Goal: Task Accomplishment & Management: Use online tool/utility

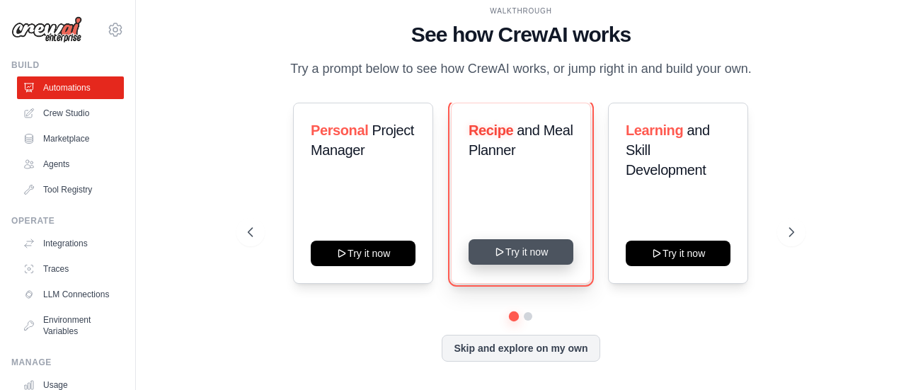
click at [524, 257] on button "Try it now" at bounding box center [520, 251] width 105 height 25
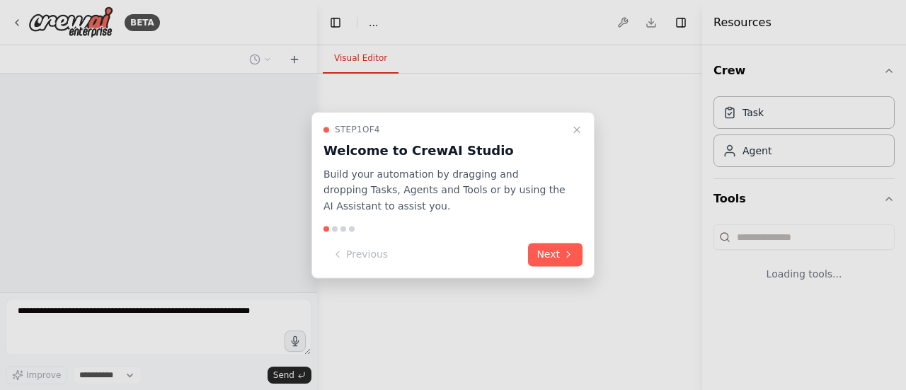
select select "****"
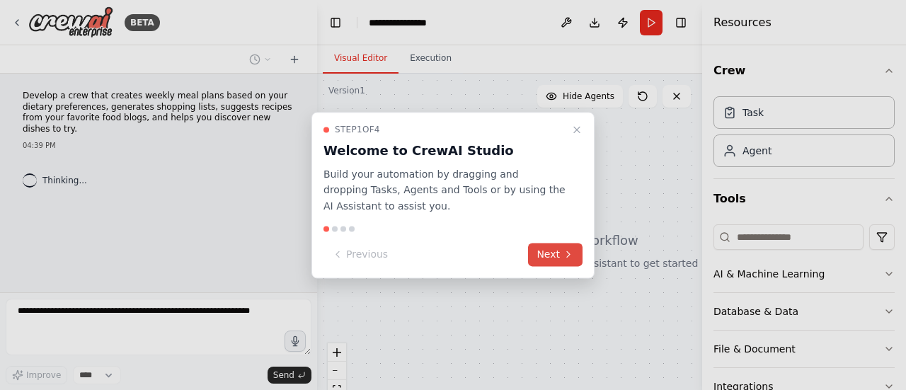
click at [542, 251] on button "Next" at bounding box center [555, 254] width 54 height 23
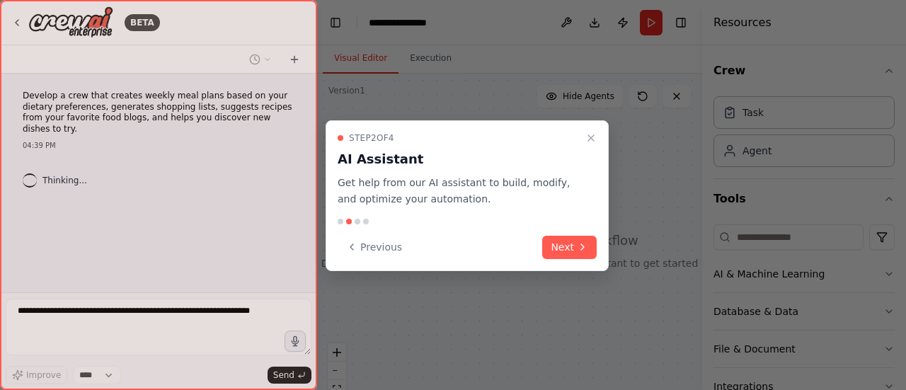
click at [542, 251] on div "Previous Next" at bounding box center [467, 247] width 259 height 23
click at [548, 251] on button "Next" at bounding box center [569, 247] width 54 height 23
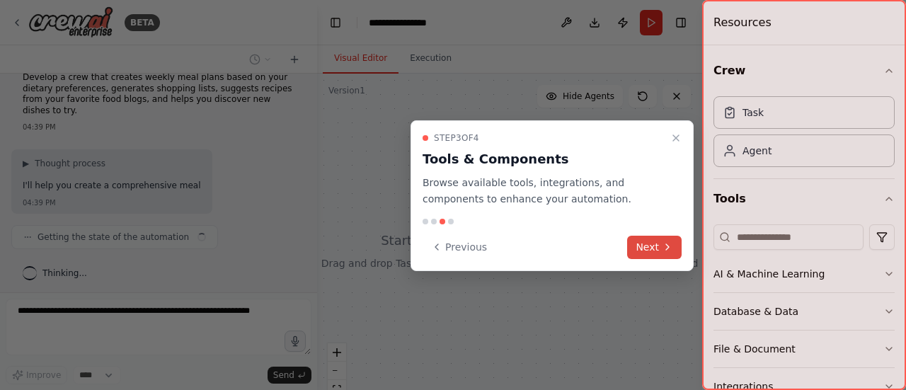
click at [645, 238] on button "Next" at bounding box center [654, 247] width 54 height 23
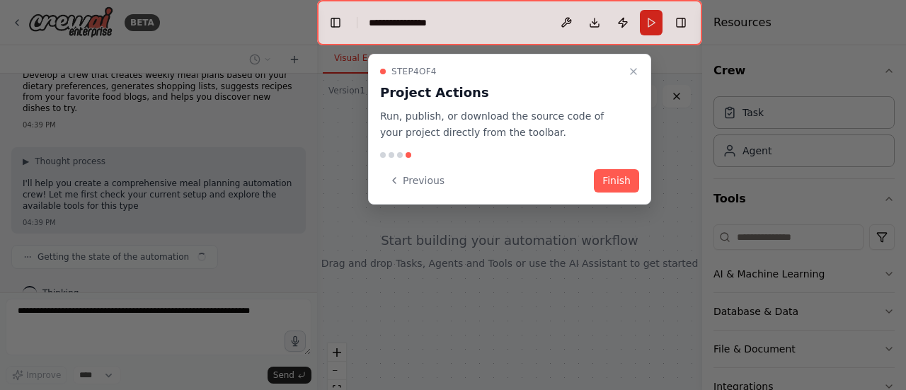
scroll to position [31, 0]
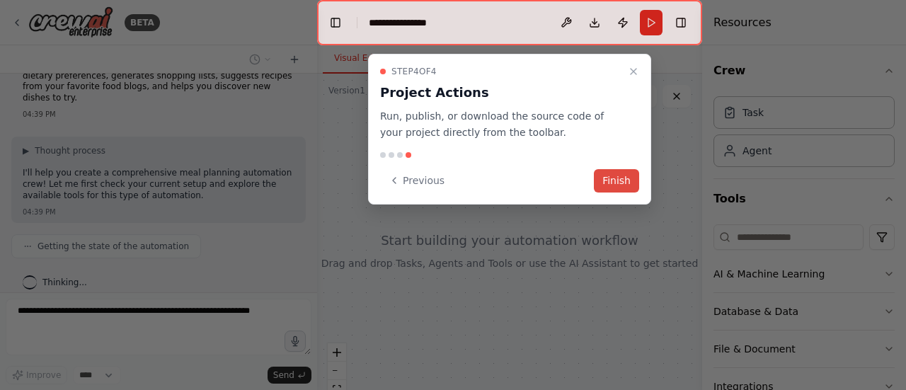
click at [607, 175] on button "Finish" at bounding box center [616, 180] width 45 height 23
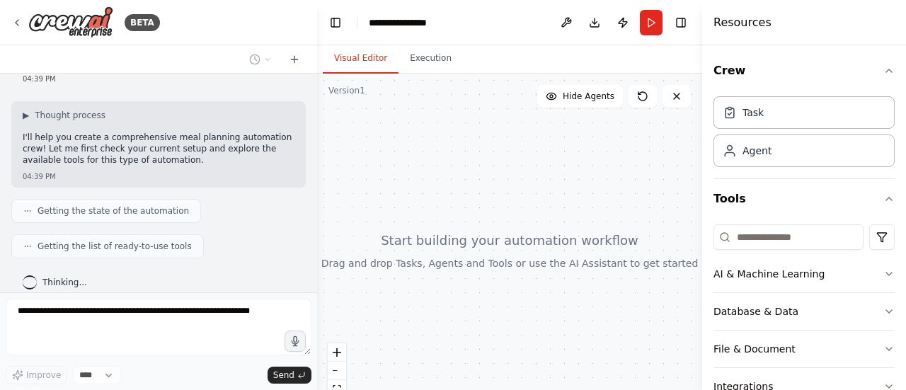
scroll to position [110, 0]
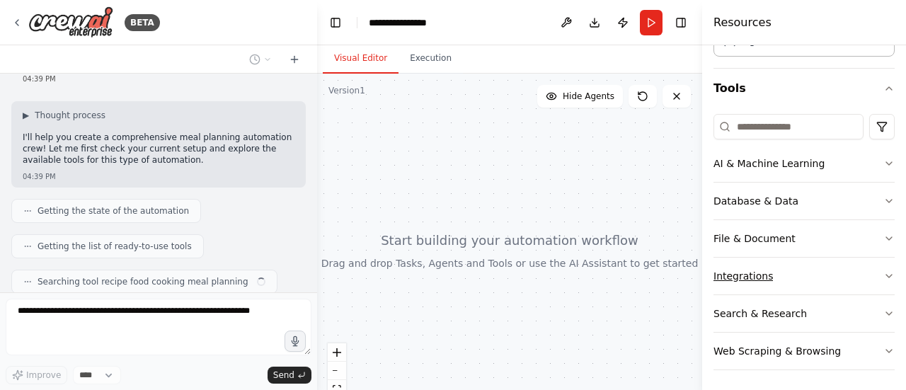
click at [883, 271] on icon "button" at bounding box center [888, 275] width 11 height 11
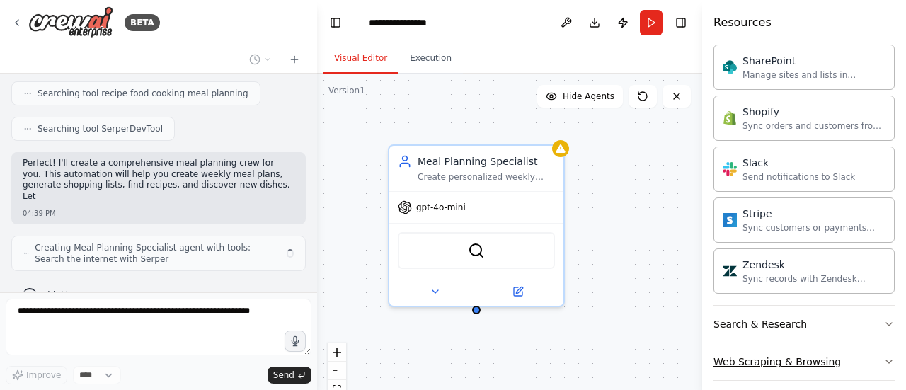
scroll to position [265, 0]
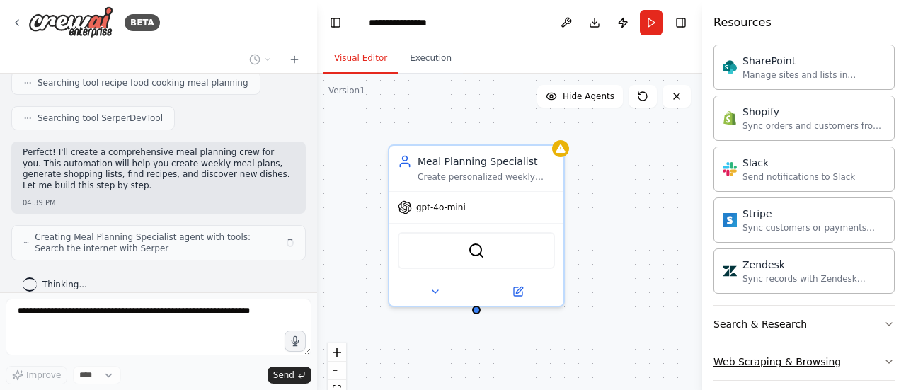
click at [864, 355] on button "Web Scraping & Browsing" at bounding box center [803, 361] width 181 height 37
click at [876, 306] on button "Search & Research" at bounding box center [803, 324] width 181 height 37
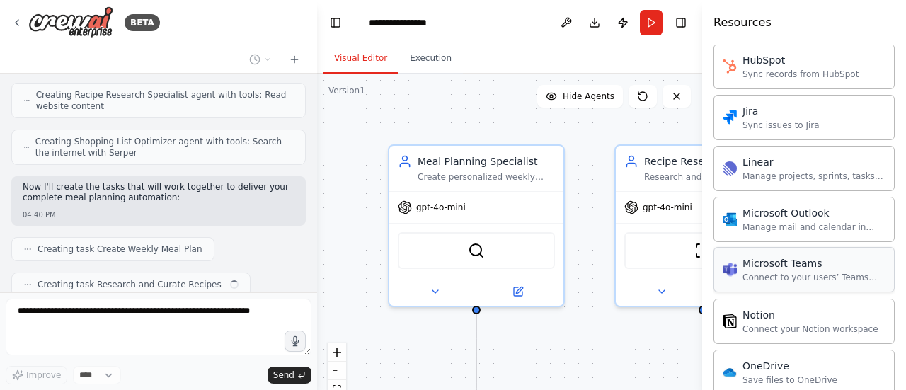
scroll to position [489, 0]
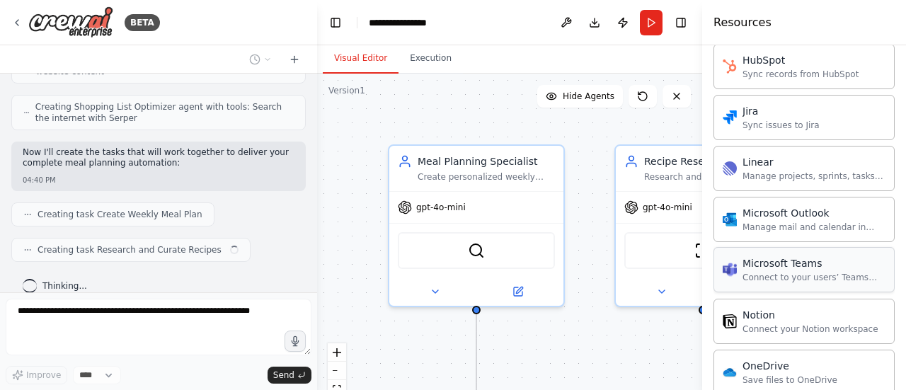
click at [773, 272] on div "Connect to your users’ Teams workspaces" at bounding box center [813, 277] width 143 height 11
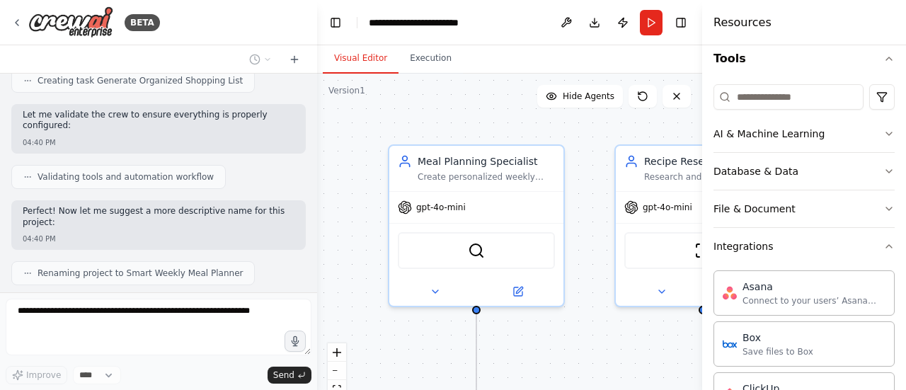
scroll to position [131, 0]
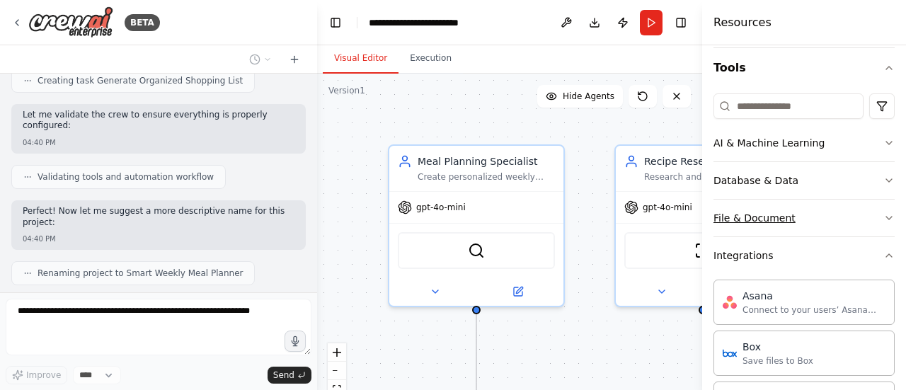
click at [814, 210] on button "File & Document" at bounding box center [803, 218] width 181 height 37
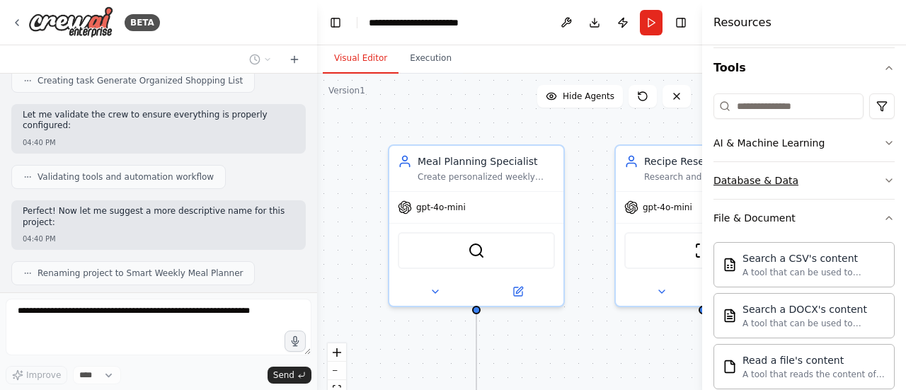
click at [841, 173] on button "Database & Data" at bounding box center [803, 180] width 181 height 37
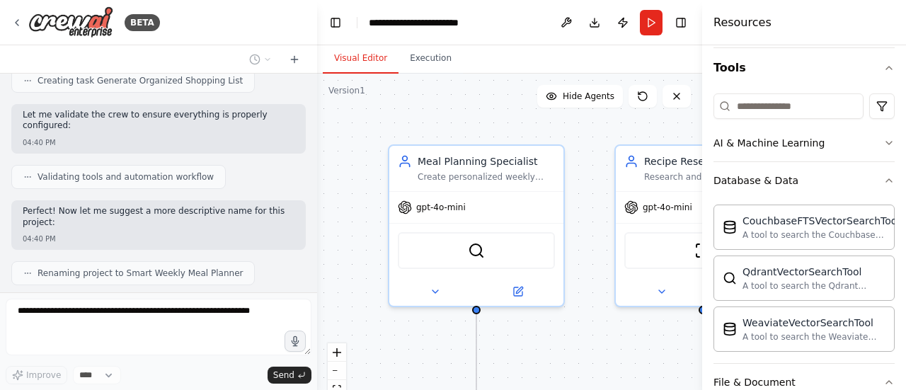
click at [899, 84] on div "Crew Task Agent Tools AI & Machine Learning Database & Data CouchbaseFTSVectorS…" at bounding box center [804, 217] width 204 height 345
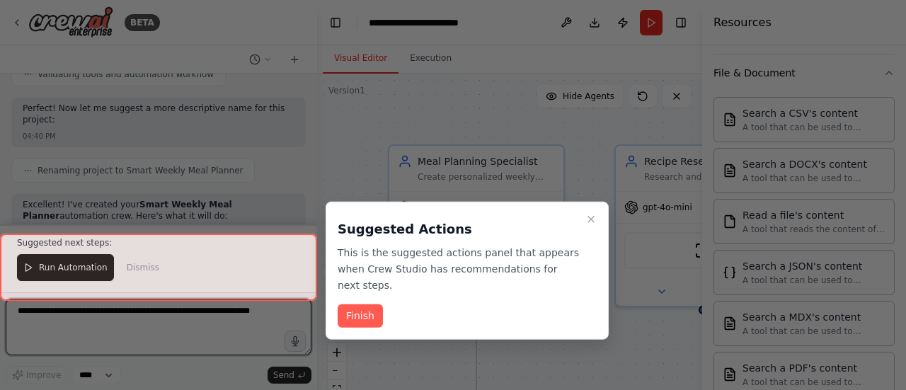
scroll to position [500, 0]
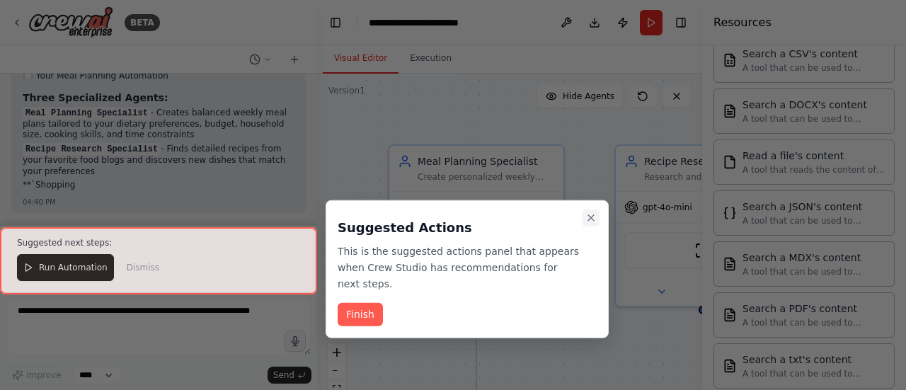
click at [589, 218] on icon "Close walkthrough" at bounding box center [590, 217] width 11 height 11
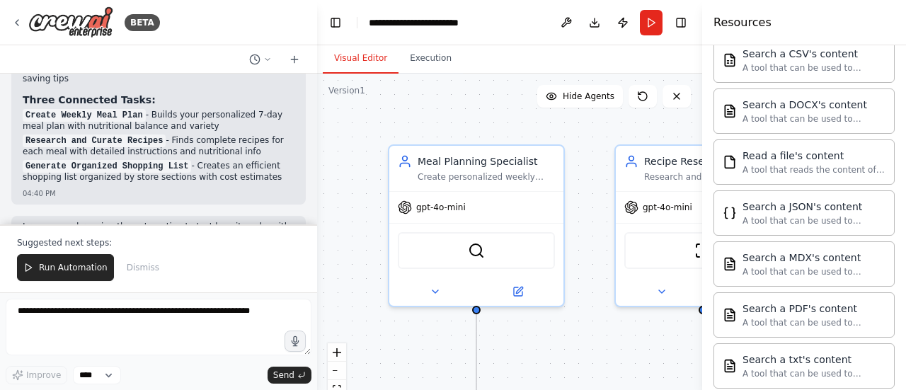
scroll to position [0, 0]
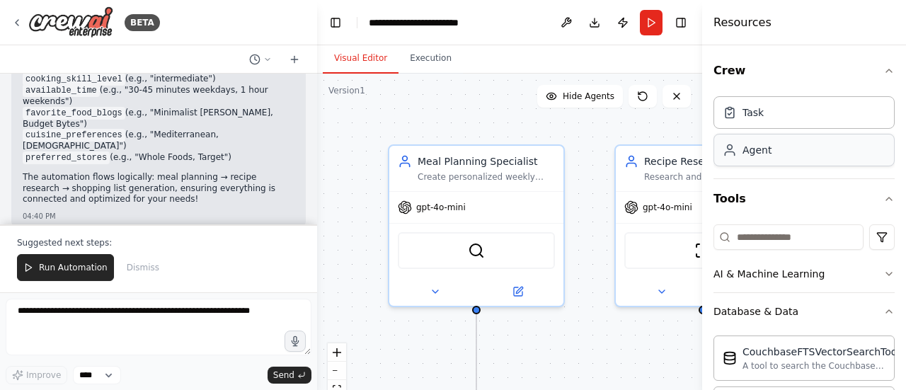
click at [807, 154] on div "Agent" at bounding box center [803, 150] width 181 height 33
click at [800, 114] on div "Task" at bounding box center [803, 112] width 181 height 33
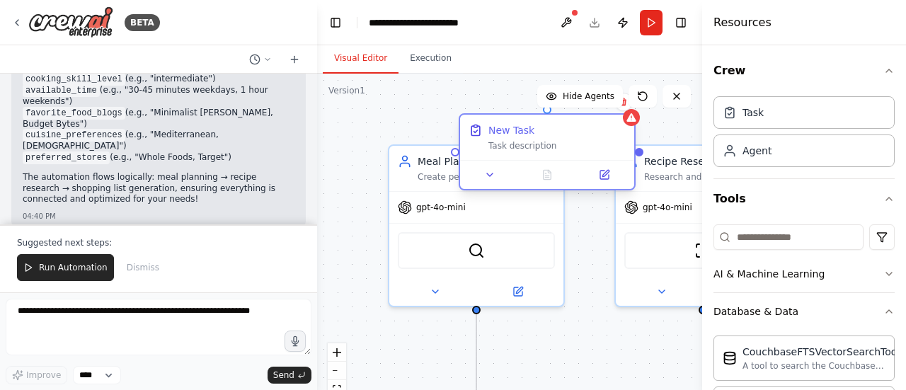
drag, startPoint x: 657, startPoint y: 135, endPoint x: 497, endPoint y: 120, distance: 160.0
click at [497, 120] on div "New Task Task description" at bounding box center [547, 137] width 174 height 45
click at [628, 108] on button at bounding box center [623, 102] width 18 height 18
click at [624, 109] on button at bounding box center [623, 102] width 18 height 18
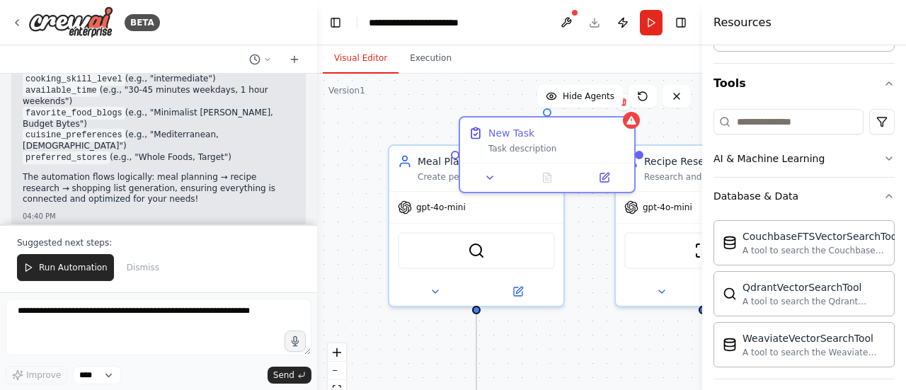
scroll to position [137, 0]
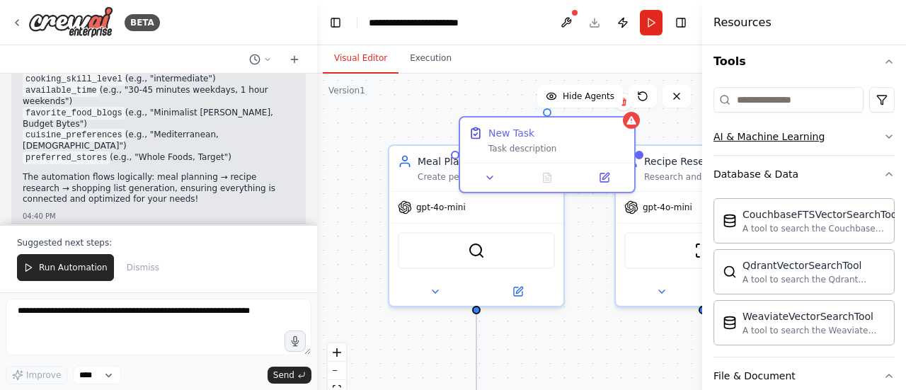
click at [863, 125] on button "AI & Machine Learning" at bounding box center [803, 136] width 181 height 37
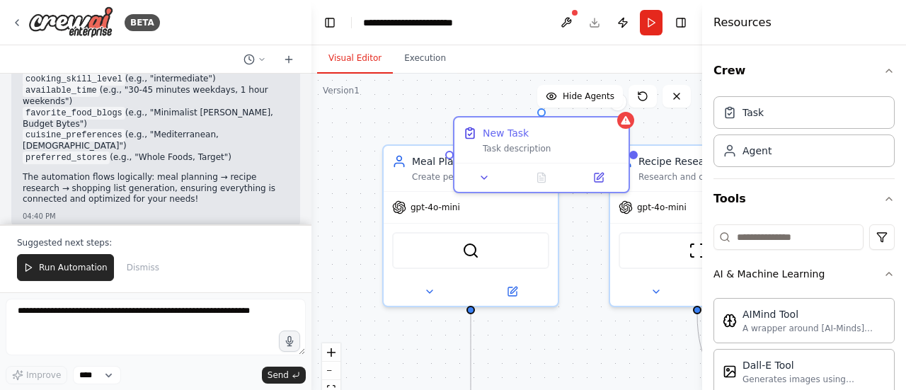
scroll to position [1270, 0]
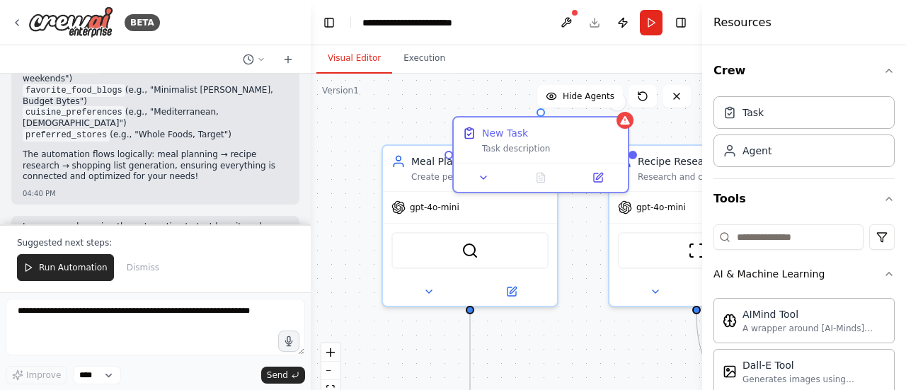
drag, startPoint x: 311, startPoint y: 207, endPoint x: 310, endPoint y: 200, distance: 7.2
click at [310, 200] on div "BETA Develop a crew that creates weekly meal plans based on your dietary prefer…" at bounding box center [453, 195] width 906 height 390
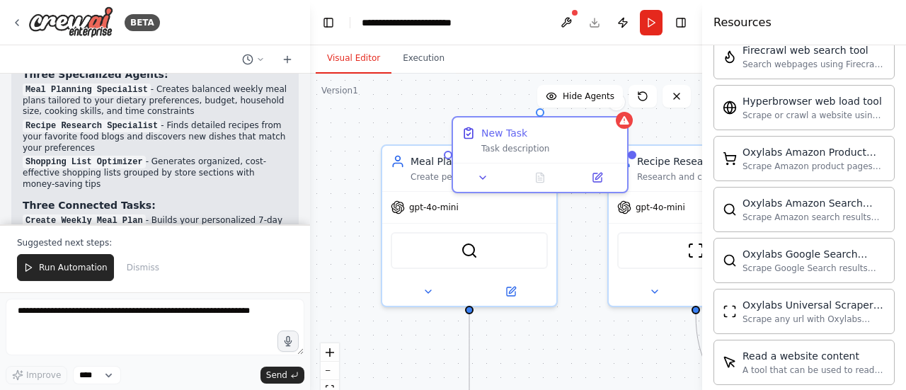
scroll to position [3510, 0]
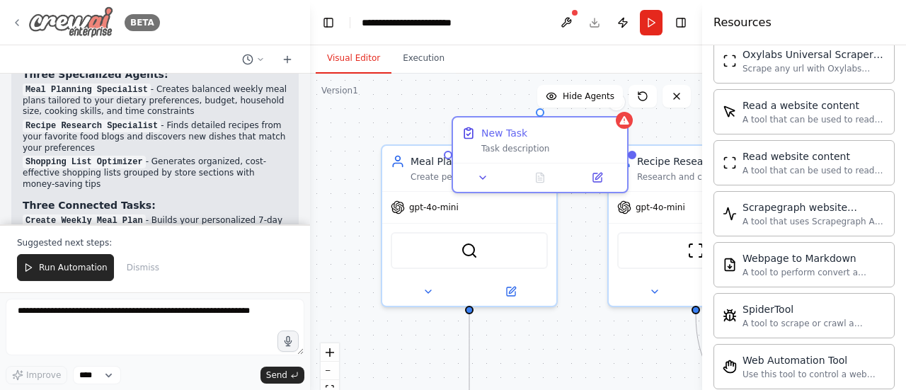
click at [110, 32] on img at bounding box center [70, 22] width 85 height 32
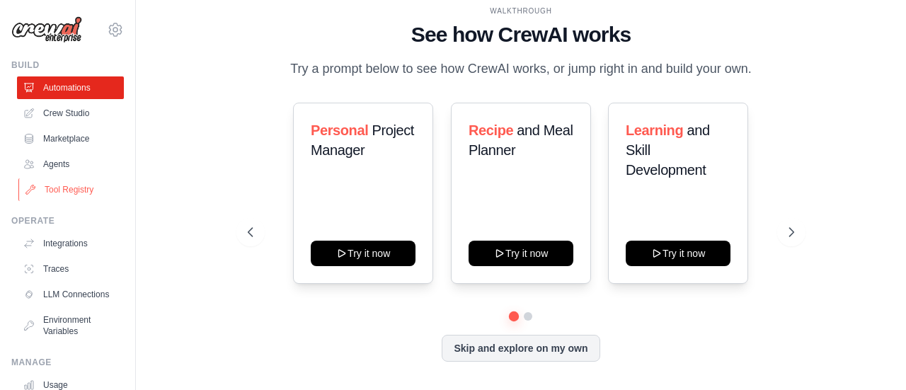
click at [65, 193] on link "Tool Registry" at bounding box center [71, 189] width 107 height 23
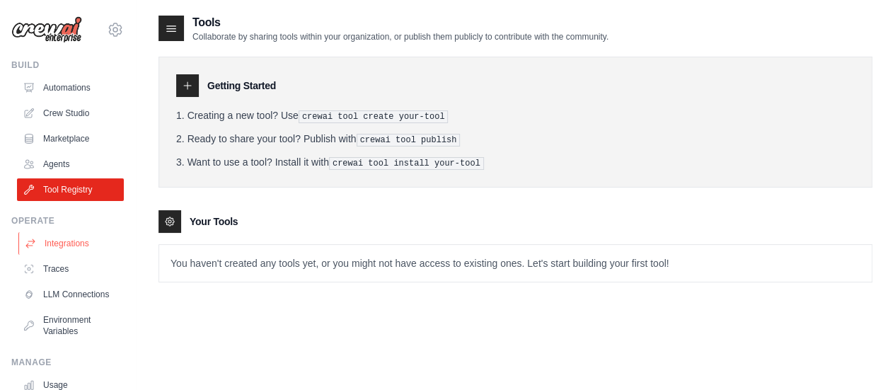
click at [73, 248] on link "Integrations" at bounding box center [71, 243] width 107 height 23
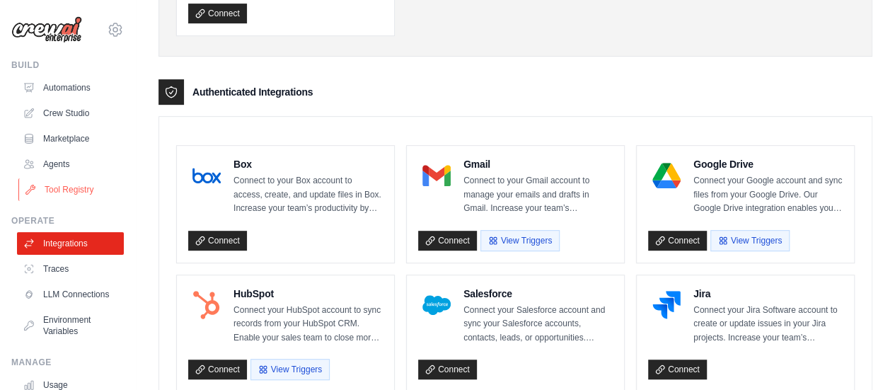
click at [80, 189] on link "Tool Registry" at bounding box center [71, 189] width 107 height 23
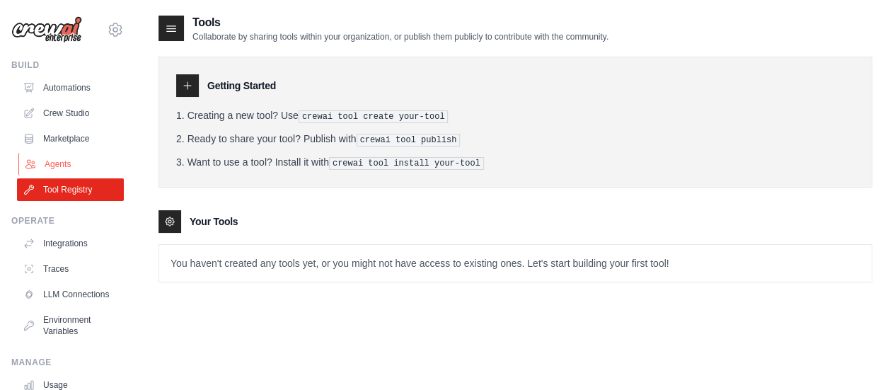
click at [76, 168] on link "Agents" at bounding box center [71, 164] width 107 height 23
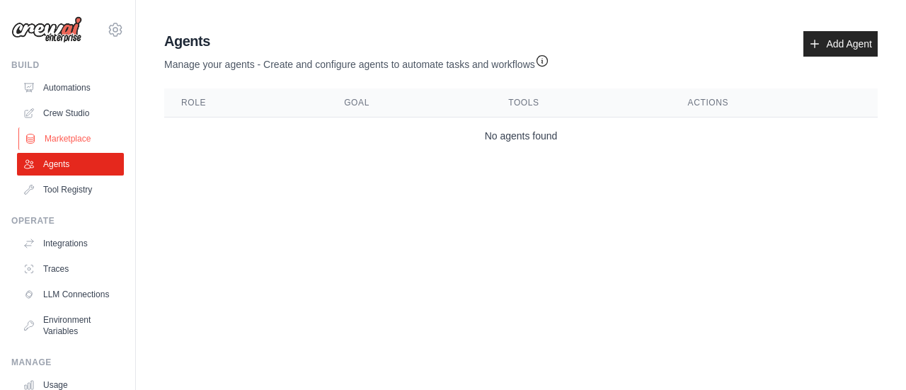
click at [82, 141] on link "Marketplace" at bounding box center [71, 138] width 107 height 23
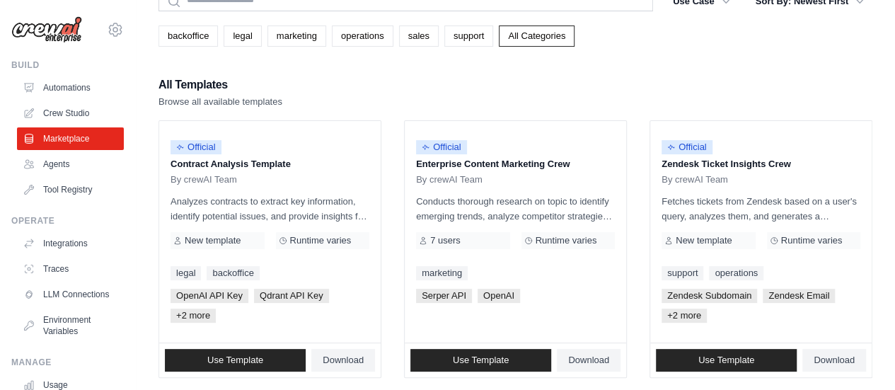
scroll to position [57, 0]
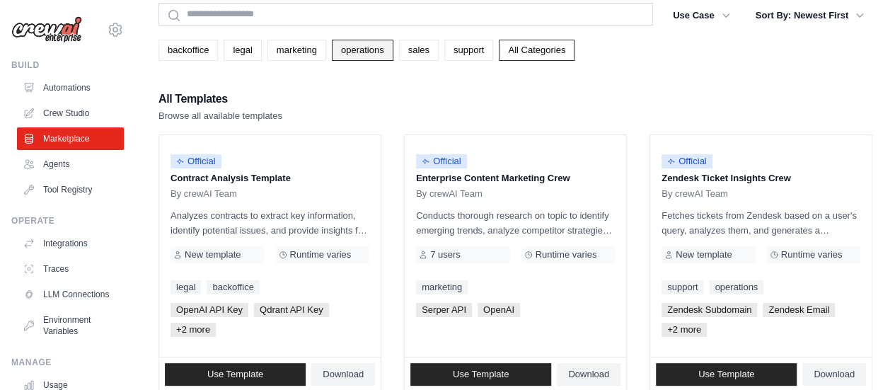
click at [366, 59] on link "operations" at bounding box center [363, 50] width 62 height 21
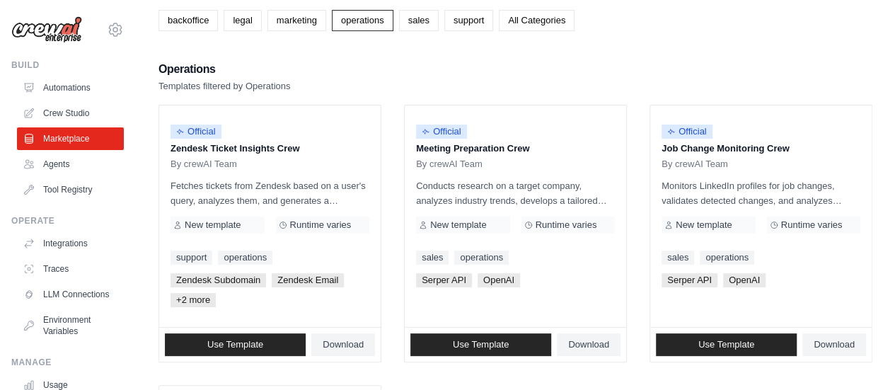
scroll to position [20, 0]
